Goal: Task Accomplishment & Management: Use online tool/utility

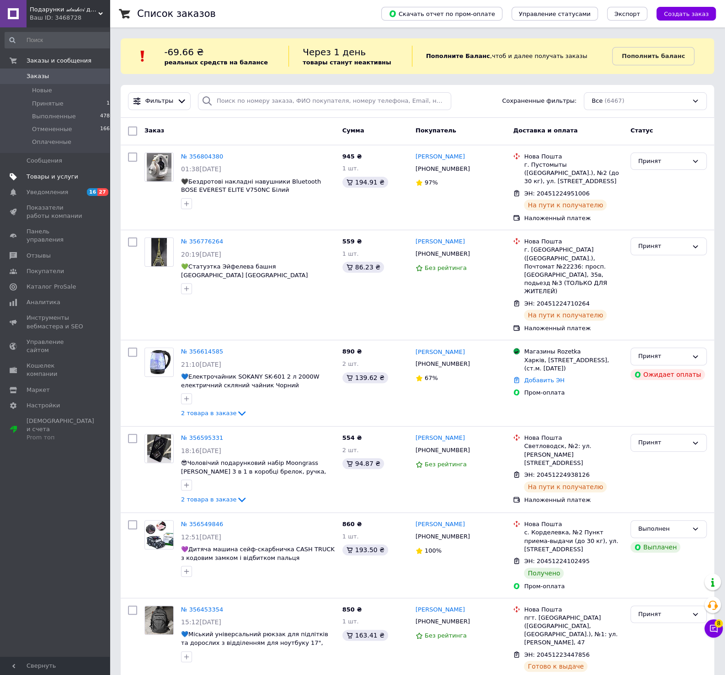
click at [34, 173] on span "Товары и услуги" at bounding box center [52, 177] width 52 height 8
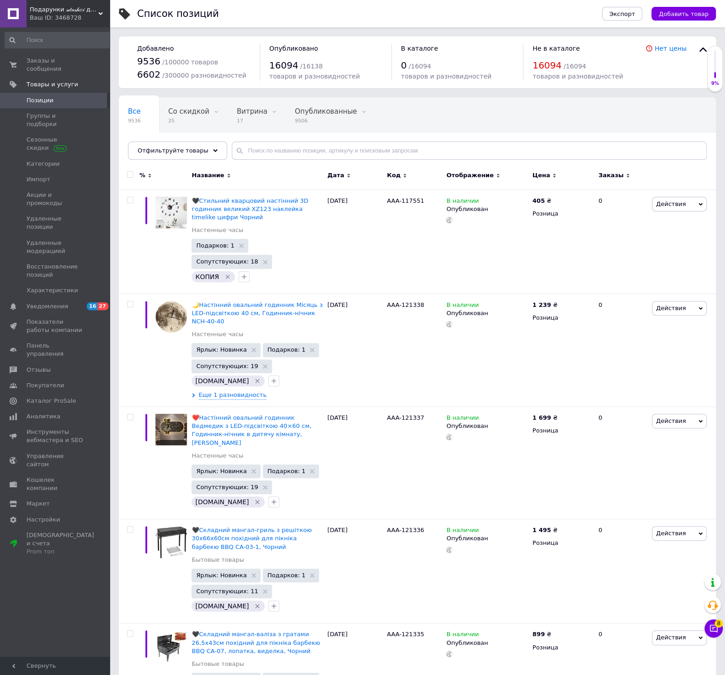
click at [38, 96] on span "Позиции" at bounding box center [39, 100] width 27 height 8
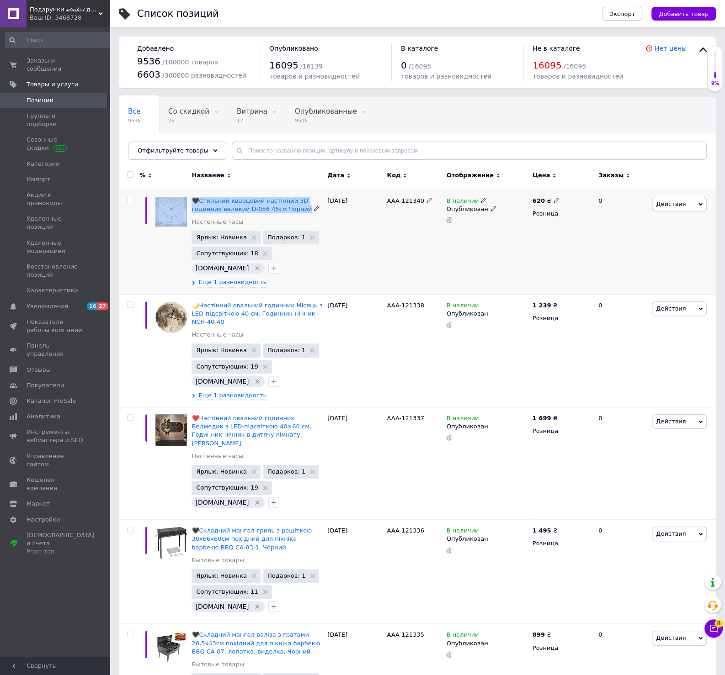
drag, startPoint x: 189, startPoint y: 196, endPoint x: 299, endPoint y: 210, distance: 111.0
click at [299, 210] on div "🖤Стильний кварцовий настінний 3D годинник великий D-056 45см Чорний Настенные ч…" at bounding box center [417, 242] width 597 height 105
drag, startPoint x: 40, startPoint y: 90, endPoint x: 111, endPoint y: 67, distance: 74.7
click at [39, 96] on span "Позиции" at bounding box center [39, 100] width 27 height 8
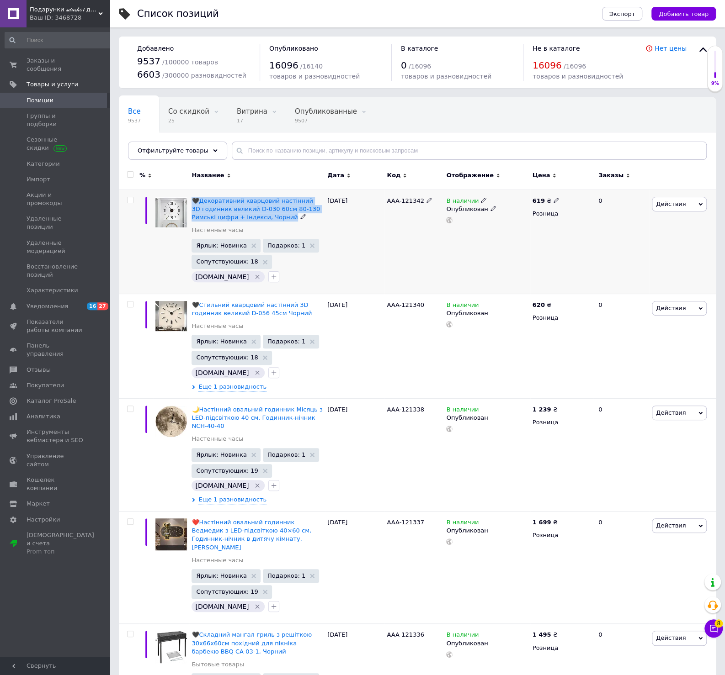
drag, startPoint x: 190, startPoint y: 196, endPoint x: 262, endPoint y: 216, distance: 74.4
click at [262, 216] on div "🖤Декоративний кварцовий настінний 3D годинник великий D-030 60см 80-130 Римські…" at bounding box center [257, 242] width 136 height 104
copy span "🖤Декоративний кварцовий настінний 3D годинник великий D-030 60см 80-130 Римські…"
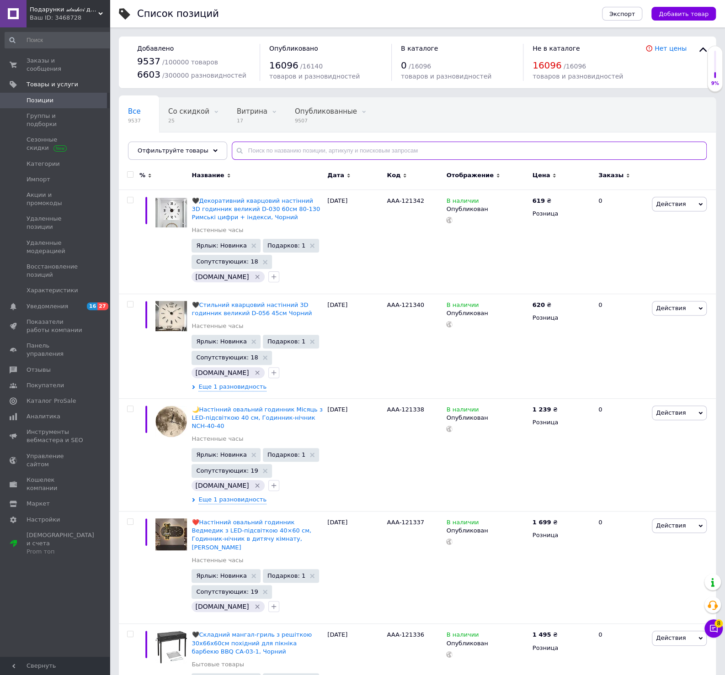
click at [306, 144] on input "text" at bounding box center [469, 151] width 475 height 18
paste input "Часы"
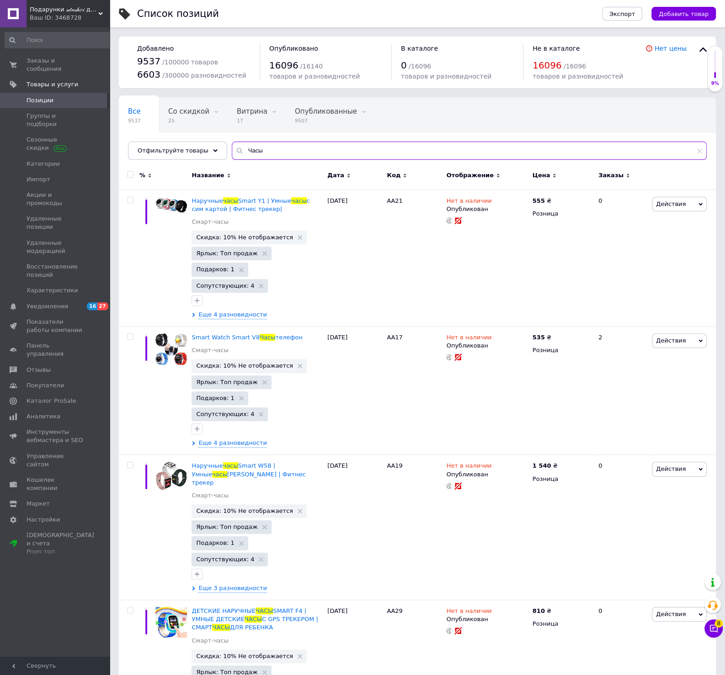
click at [270, 150] on input "Часы" at bounding box center [469, 151] width 475 height 18
paste input "Панда"
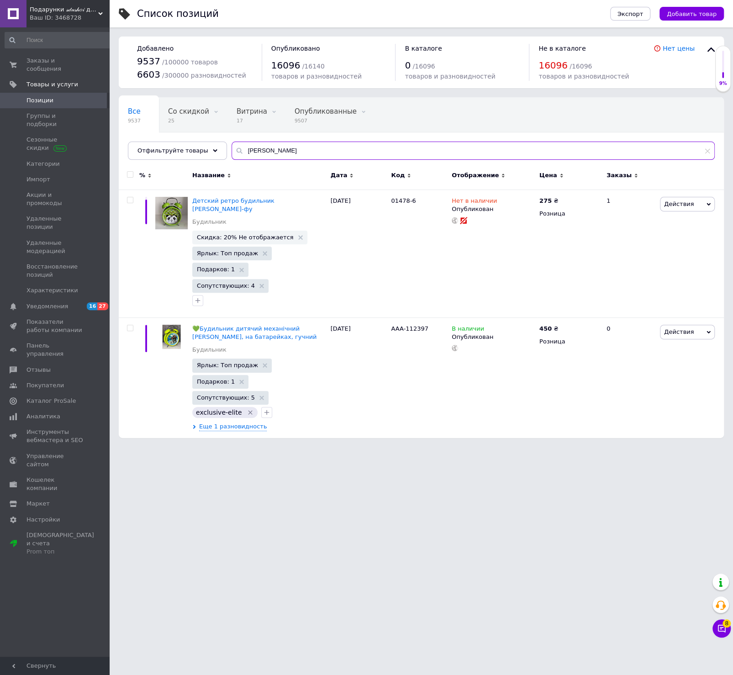
click at [248, 149] on input "[PERSON_NAME]" at bounding box center [473, 151] width 483 height 18
click at [269, 149] on input "Панда" at bounding box center [473, 151] width 483 height 18
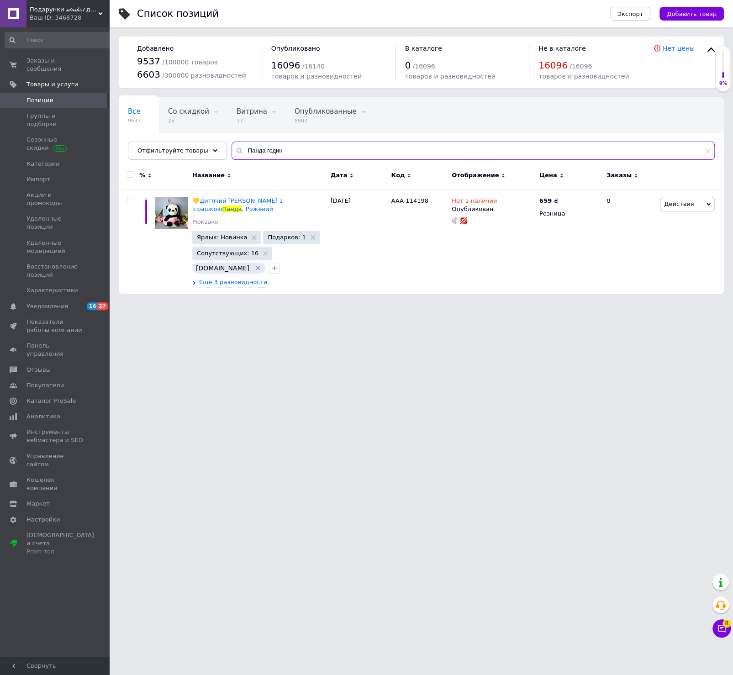
drag, startPoint x: 279, startPoint y: 148, endPoint x: 150, endPoint y: 130, distance: 130.1
click at [232, 142] on input "Панда годин" at bounding box center [473, 151] width 483 height 18
paste input "самокат"
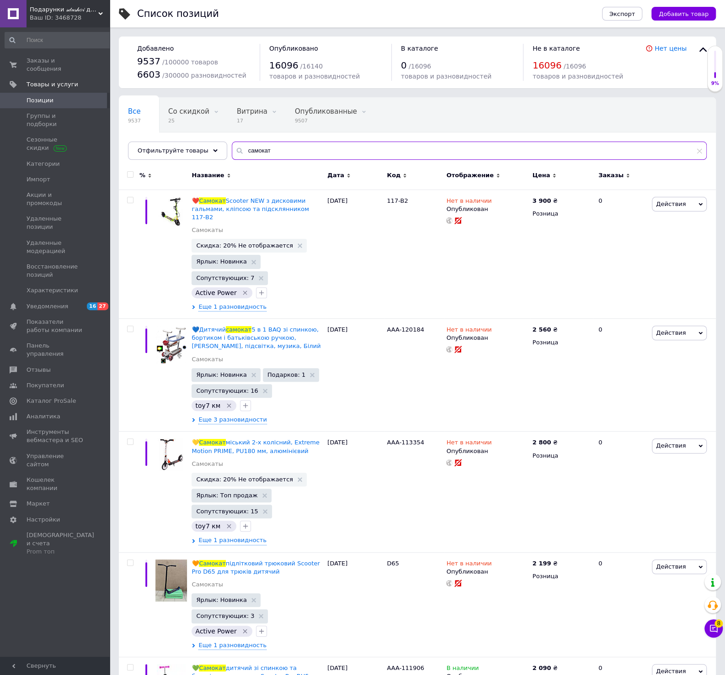
drag, startPoint x: 271, startPoint y: 149, endPoint x: 145, endPoint y: 126, distance: 128.1
click at [232, 142] on input "самокат" at bounding box center [469, 151] width 475 height 18
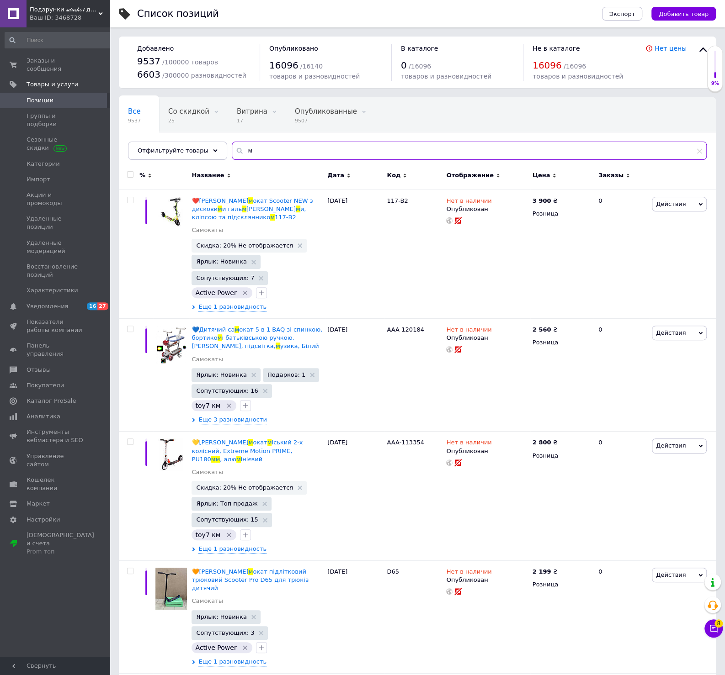
drag, startPoint x: 254, startPoint y: 148, endPoint x: 177, endPoint y: 141, distance: 78.0
click at [232, 142] on input "м" at bounding box center [469, 151] width 475 height 18
paste input "елобег"
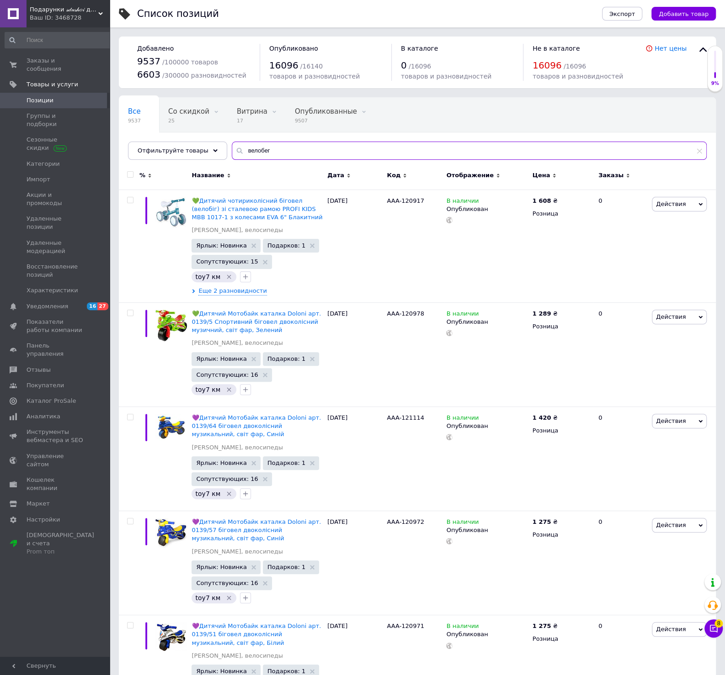
click at [254, 153] on input "велобег" at bounding box center [469, 151] width 475 height 18
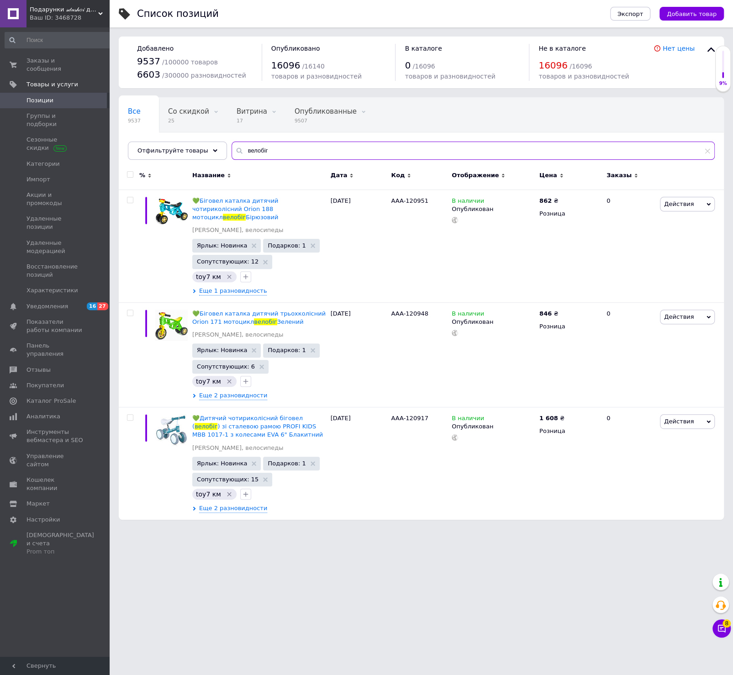
click at [276, 151] on input "велобіг" at bounding box center [473, 151] width 483 height 18
drag, startPoint x: 276, startPoint y: 151, endPoint x: 179, endPoint y: 143, distance: 98.1
click at [232, 144] on input "велобіг" at bounding box center [473, 151] width 483 height 18
drag, startPoint x: 270, startPoint y: 154, endPoint x: 193, endPoint y: 153, distance: 76.3
click at [232, 153] on input "велобіг" at bounding box center [473, 151] width 483 height 18
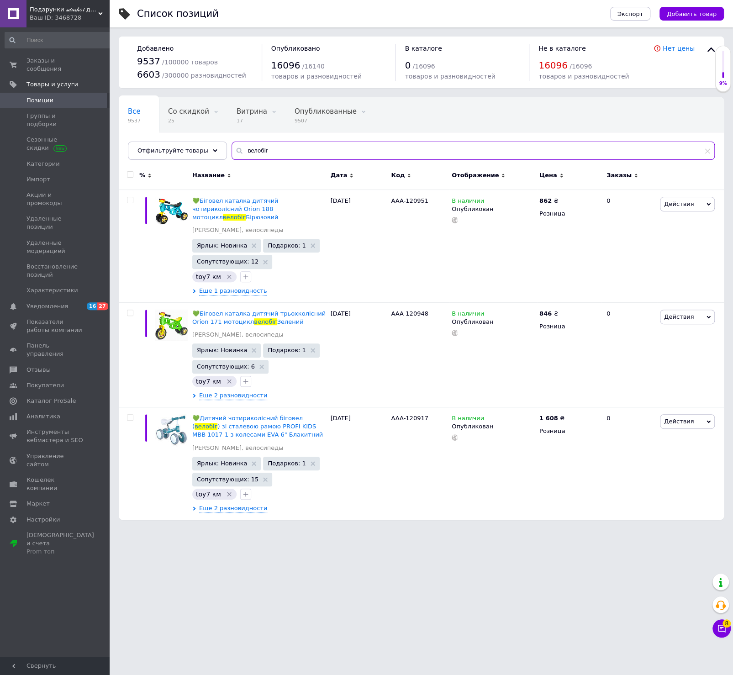
paste input "самокат"
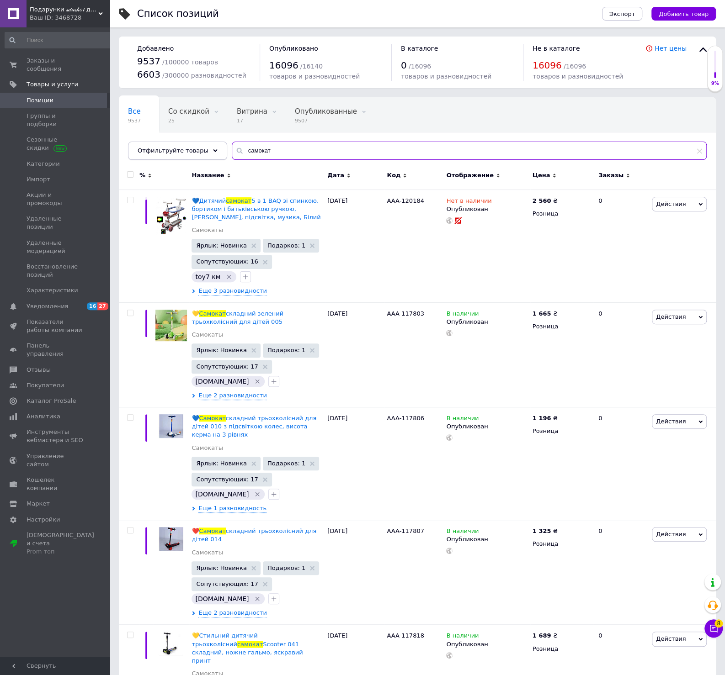
type input "самокат"
click at [190, 149] on span "Отфильтруйте товары" at bounding box center [173, 150] width 71 height 7
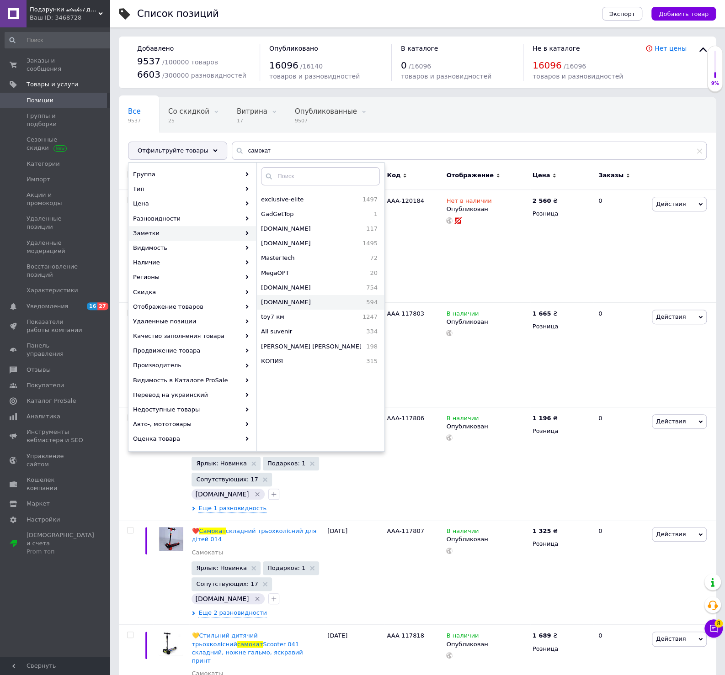
scroll to position [147, 0]
click at [312, 299] on span "toy7 км" at bounding box center [292, 300] width 63 height 8
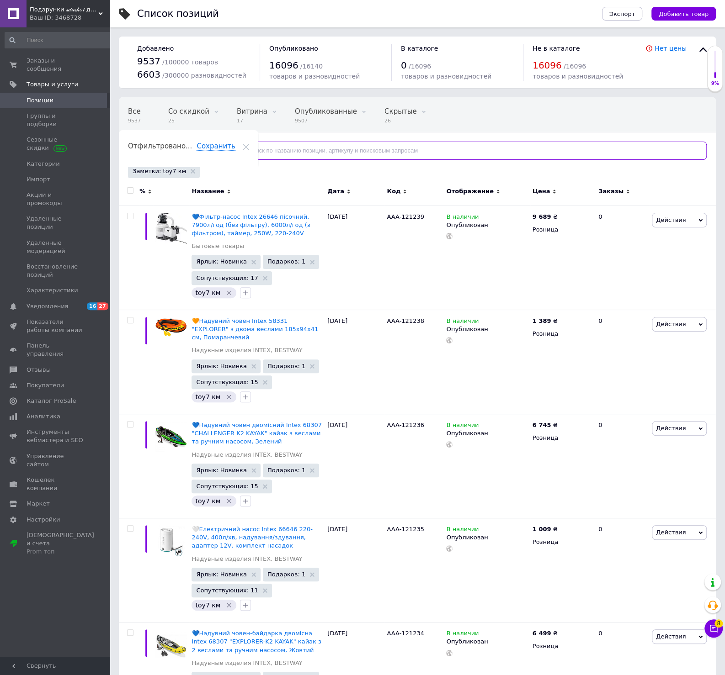
click at [267, 156] on input "text" at bounding box center [469, 151] width 475 height 18
paste input "велосипед"
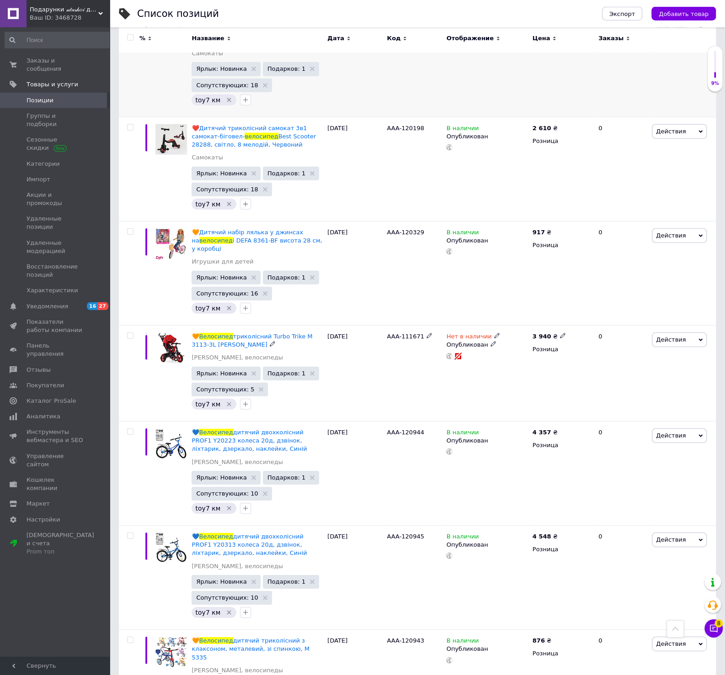
scroll to position [1420, 0]
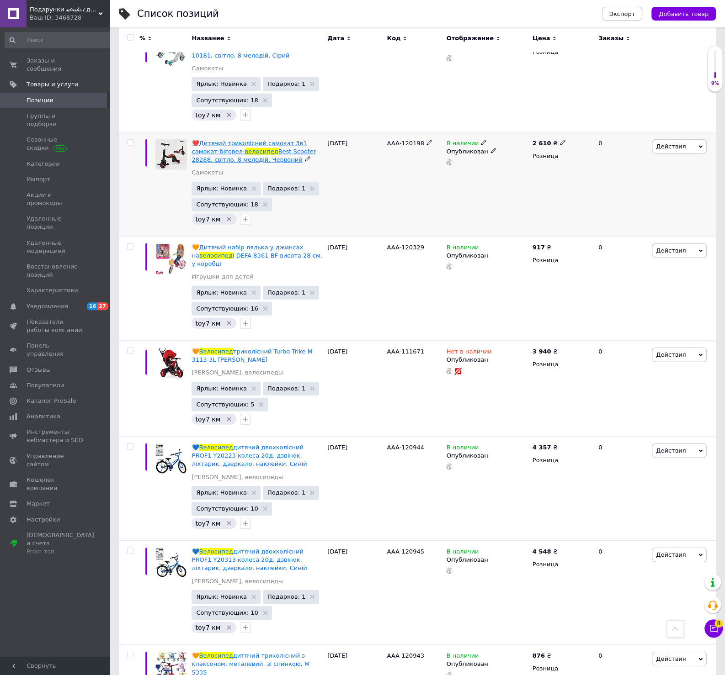
type input "велосипед"
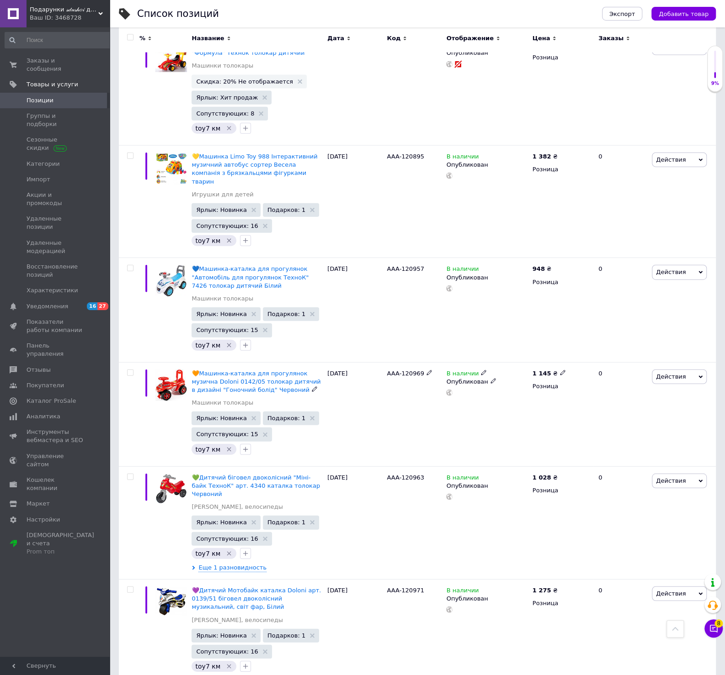
scroll to position [9960, 0]
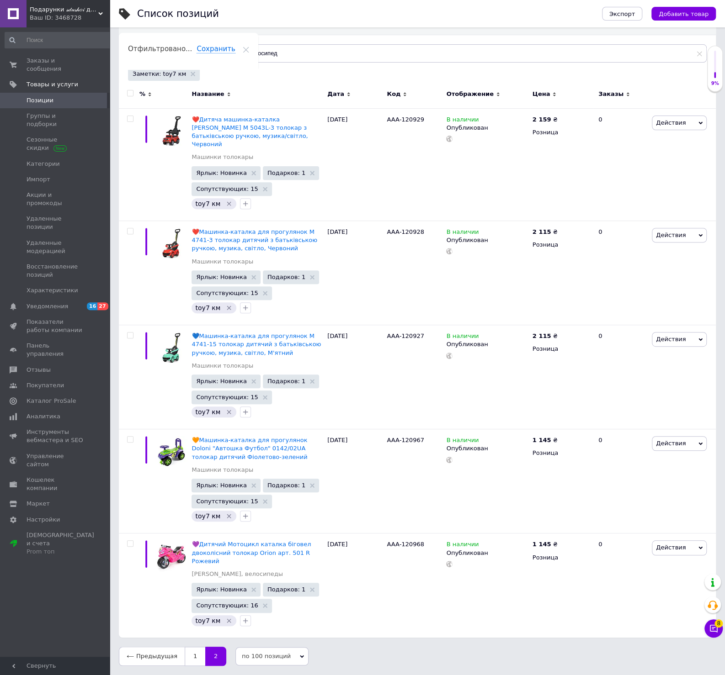
scroll to position [81, 0]
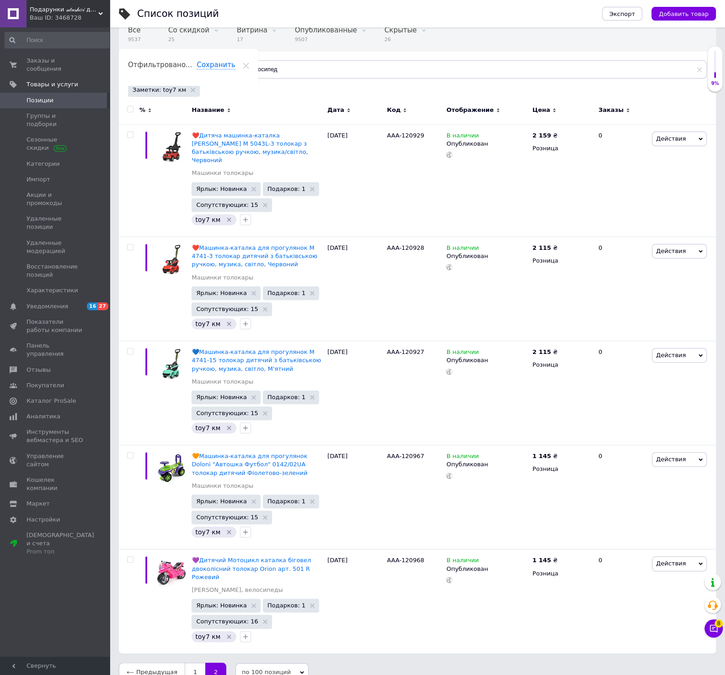
click at [32, 96] on span "Позиции" at bounding box center [39, 100] width 27 height 8
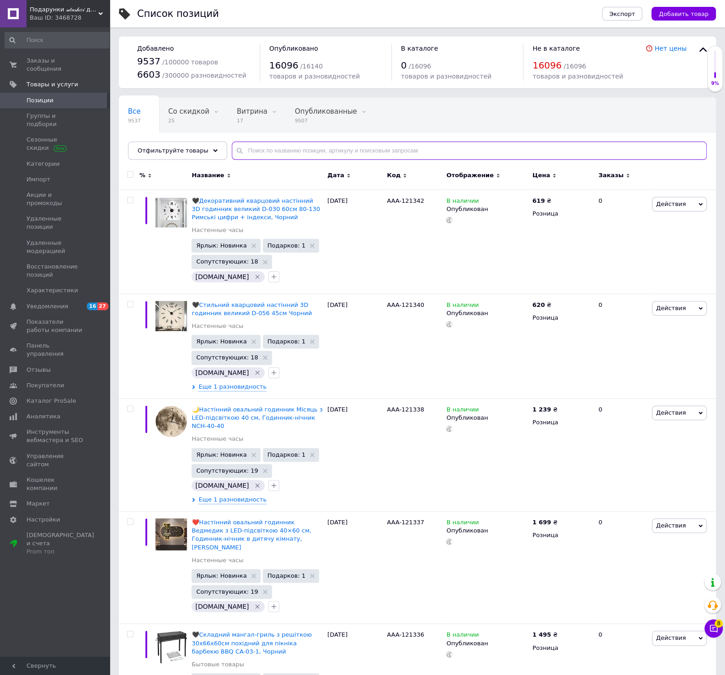
click at [286, 154] on input "text" at bounding box center [469, 151] width 475 height 18
drag, startPoint x: 273, startPoint y: 154, endPoint x: 200, endPoint y: 143, distance: 73.8
click at [232, 143] on input "м" at bounding box center [469, 151] width 475 height 18
paste input "AAA-120198"
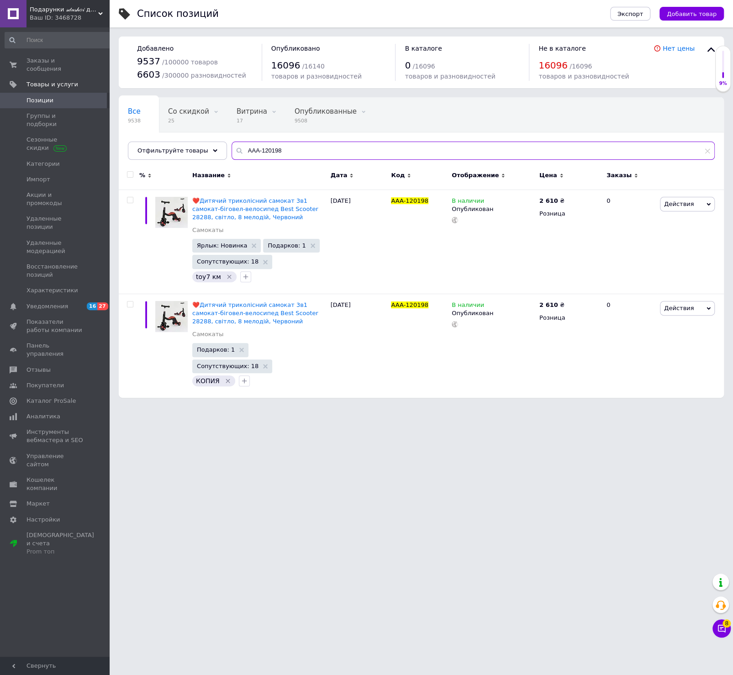
type input "AAA-120198"
click at [48, 96] on span "Позиции" at bounding box center [39, 100] width 27 height 8
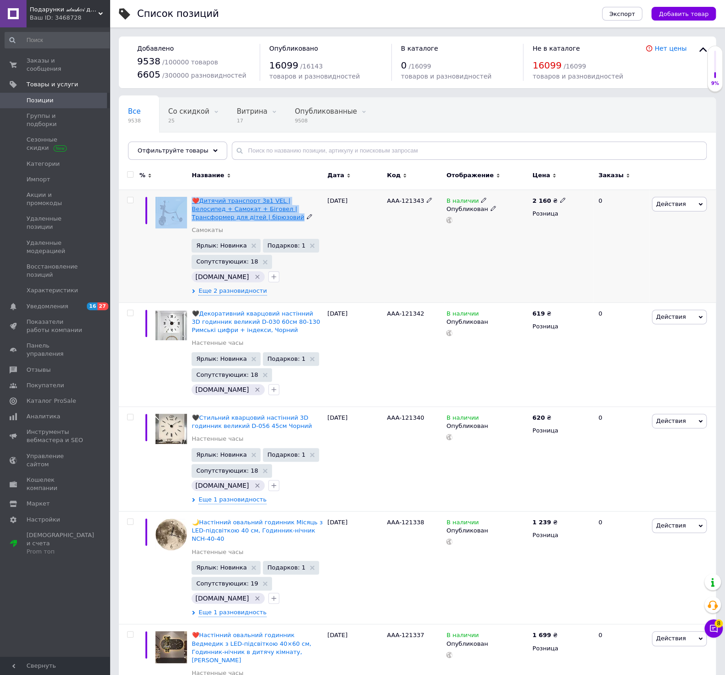
drag, startPoint x: 189, startPoint y: 195, endPoint x: 221, endPoint y: 220, distance: 40.4
click at [221, 220] on div "❤️Дитячий транспорт 3в1 VEL | Велосипед + Самокат + Біговел | Трансформер для д…" at bounding box center [417, 246] width 597 height 113
copy div "❤️Дитячий транспорт 3в1 VEL | Велосипед + Самокат + Біговел | Трансформер для д…"
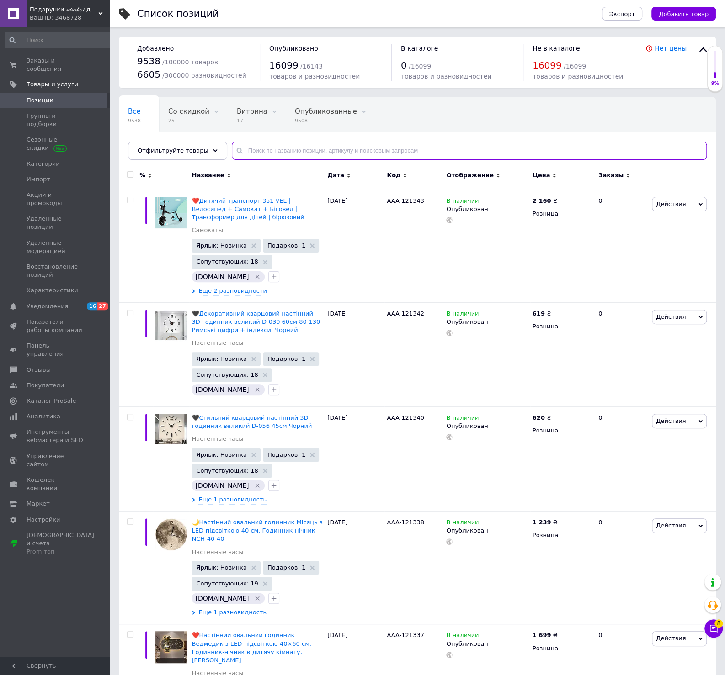
click at [294, 146] on input "text" at bounding box center [469, 151] width 475 height 18
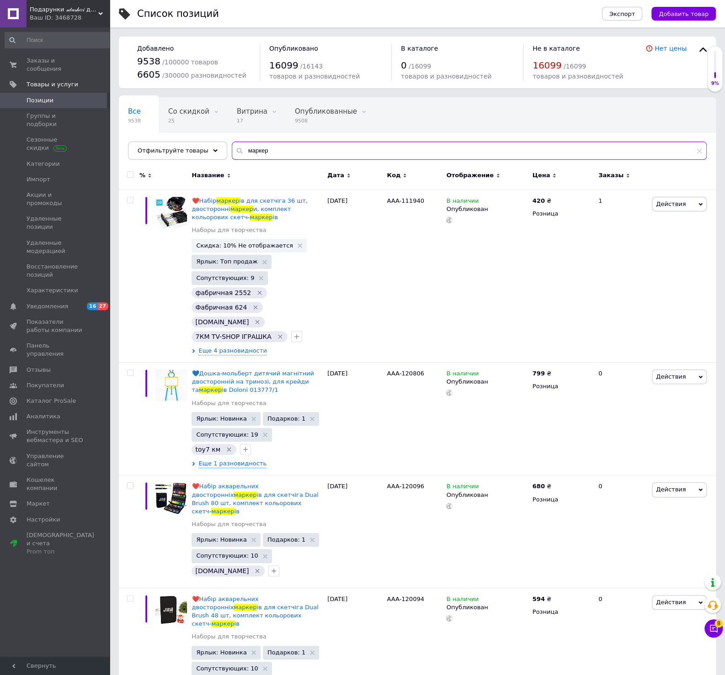
click at [232, 160] on input "маркер" at bounding box center [469, 151] width 475 height 18
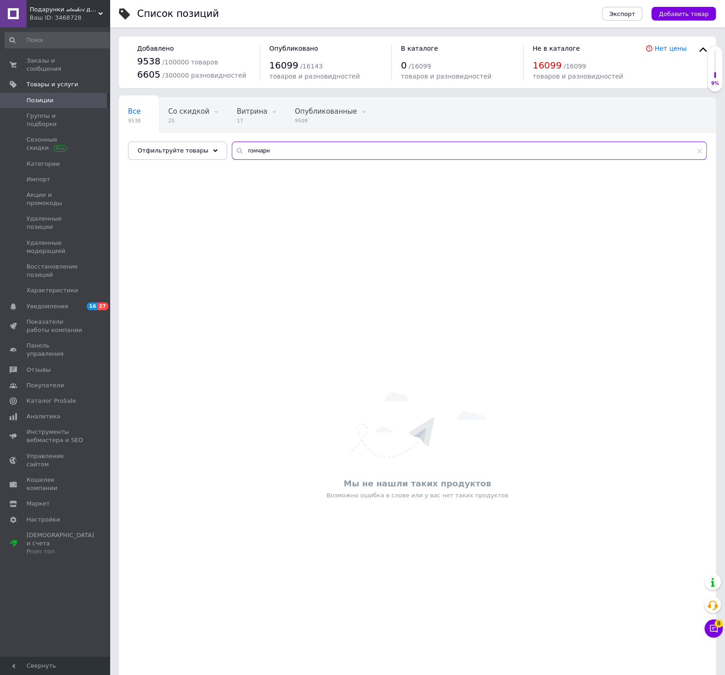
click at [232, 142] on input "гончарн" at bounding box center [469, 151] width 475 height 18
paste input "ыльных"
click at [241, 150] on input "мыльных" at bounding box center [469, 151] width 475 height 18
click at [255, 153] on input "мильных" at bounding box center [469, 151] width 475 height 18
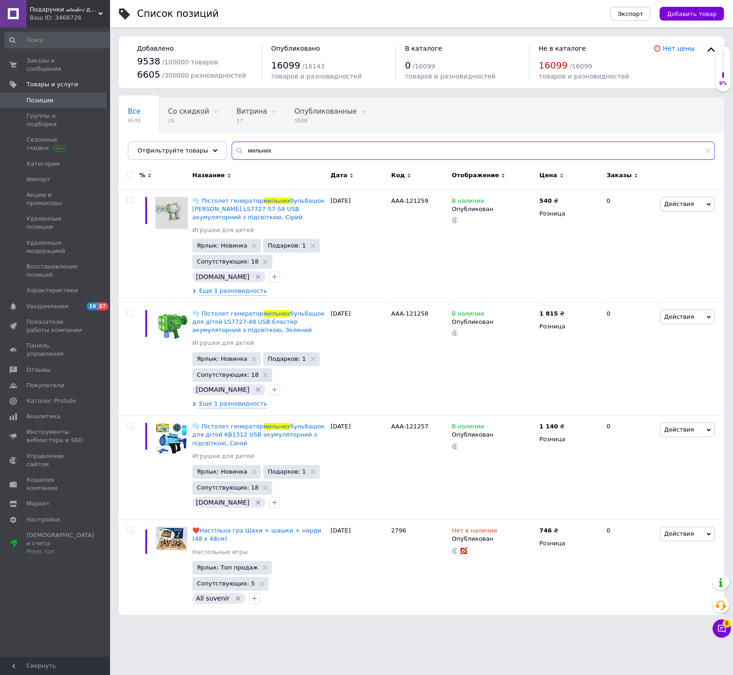
drag, startPoint x: 275, startPoint y: 149, endPoint x: 256, endPoint y: 153, distance: 19.3
click at [256, 153] on input "мильних" at bounding box center [473, 151] width 483 height 18
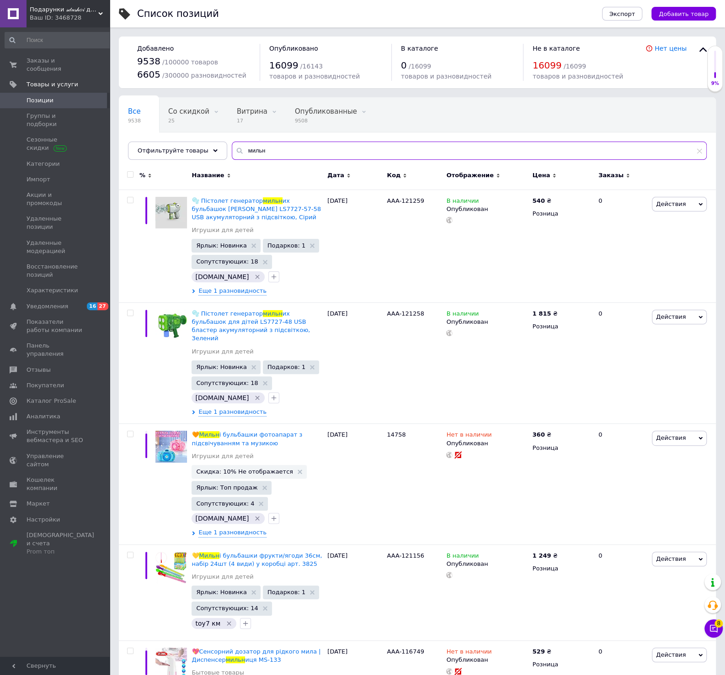
drag, startPoint x: 294, startPoint y: 150, endPoint x: 176, endPoint y: 136, distance: 118.8
click at [232, 142] on input "мильн" at bounding box center [469, 151] width 475 height 18
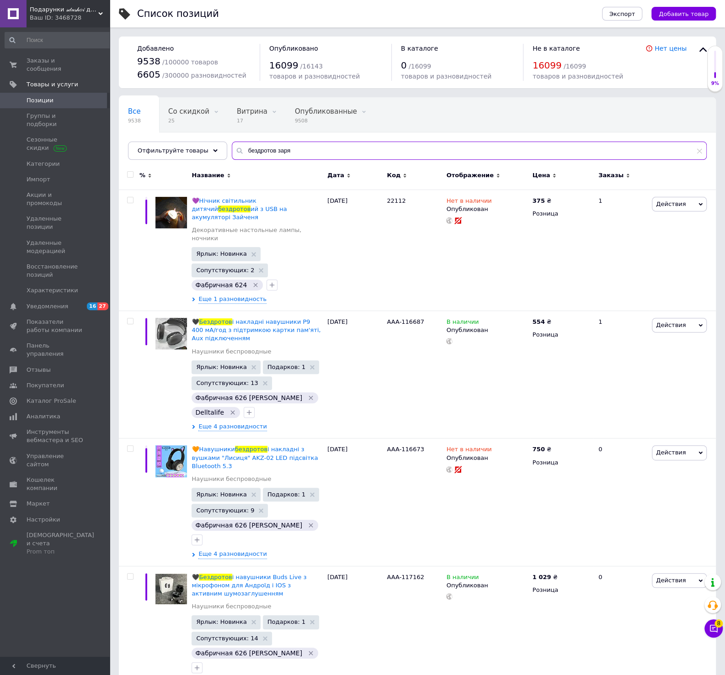
drag, startPoint x: 206, startPoint y: 128, endPoint x: 174, endPoint y: 122, distance: 32.6
click at [232, 142] on input "бездротов заря" at bounding box center [469, 151] width 475 height 18
paste input "юкзак-сумка"
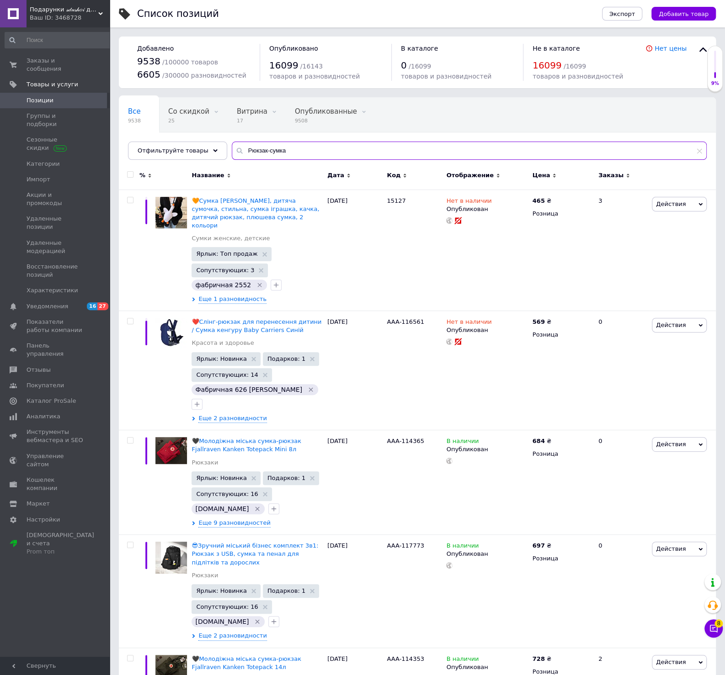
type input "Рюкзак-сумка"
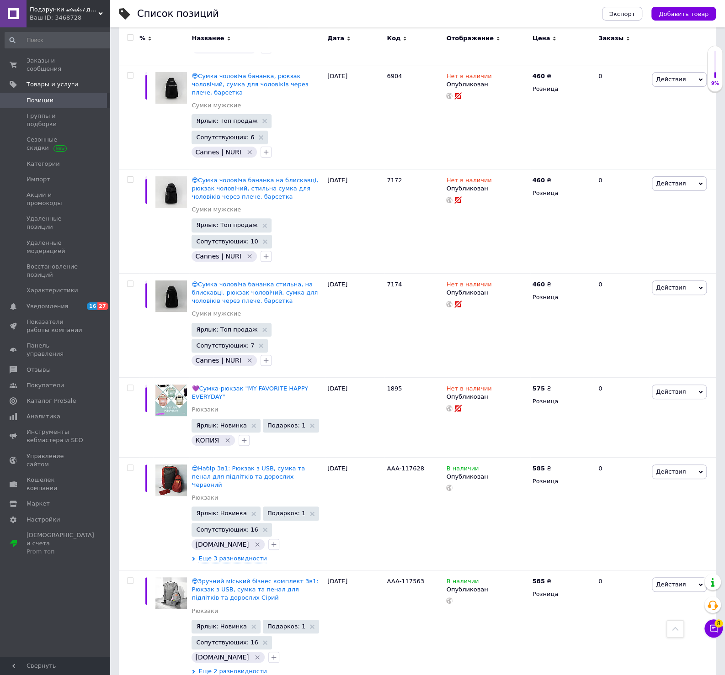
scroll to position [2302, 0]
